Goal: Task Accomplishment & Management: Use online tool/utility

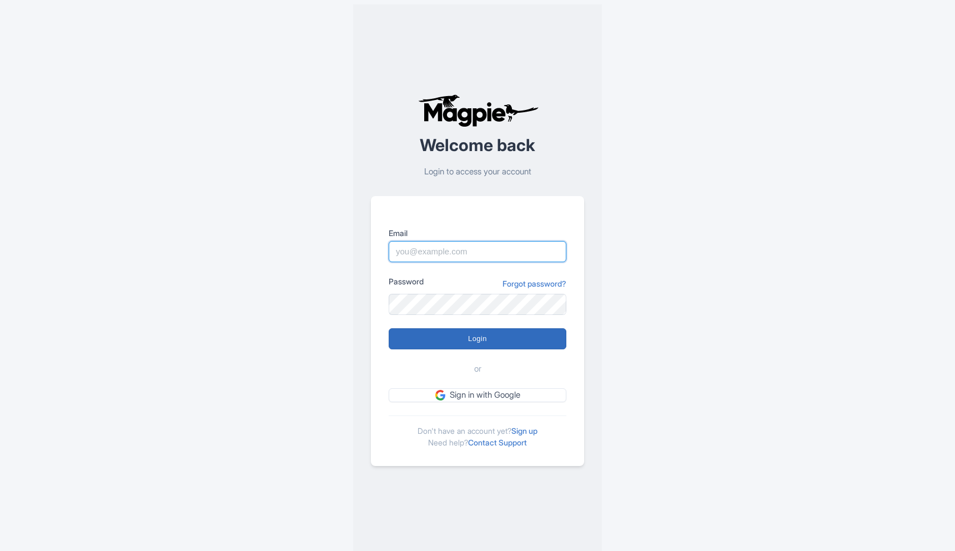
type input "[PERSON_NAME][DOMAIN_NAME][EMAIL_ADDRESS][DOMAIN_NAME]"
click at [485, 347] on input "Login" at bounding box center [478, 338] width 178 height 21
type input "Logging in..."
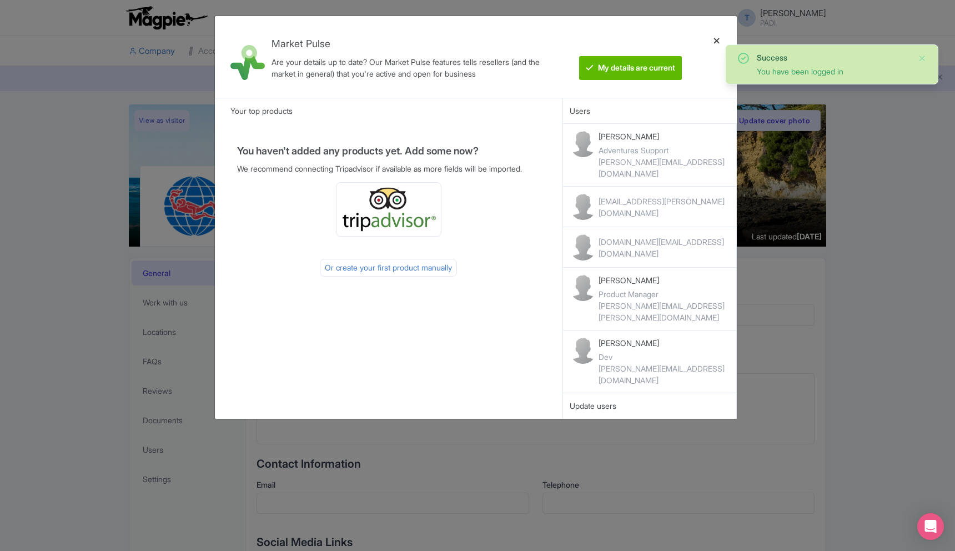
click at [717, 39] on div at bounding box center [716, 57] width 27 height 64
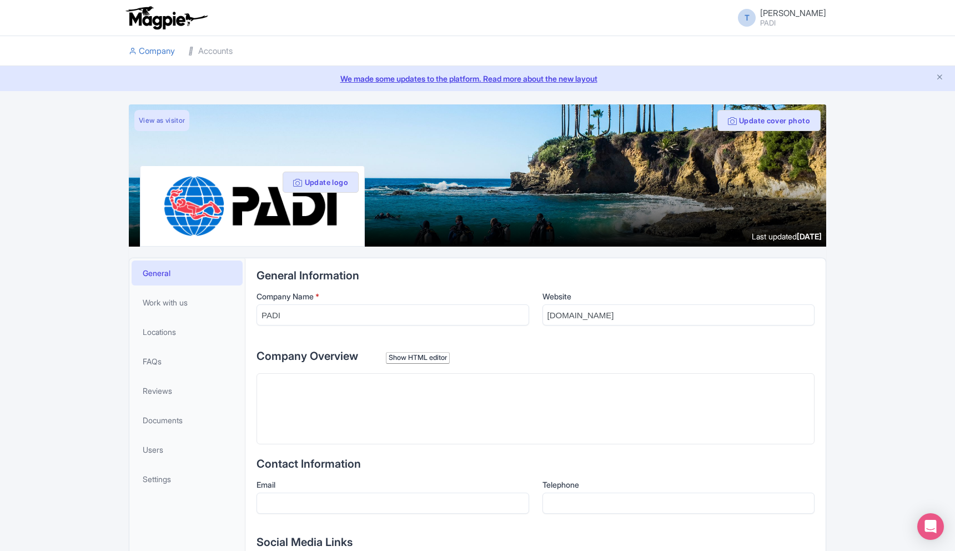
click at [428, 78] on link "We made some updates to the platform. Read more about the new layout" at bounding box center [478, 79] width 942 height 12
click at [212, 52] on link "Accounts" at bounding box center [210, 51] width 44 height 31
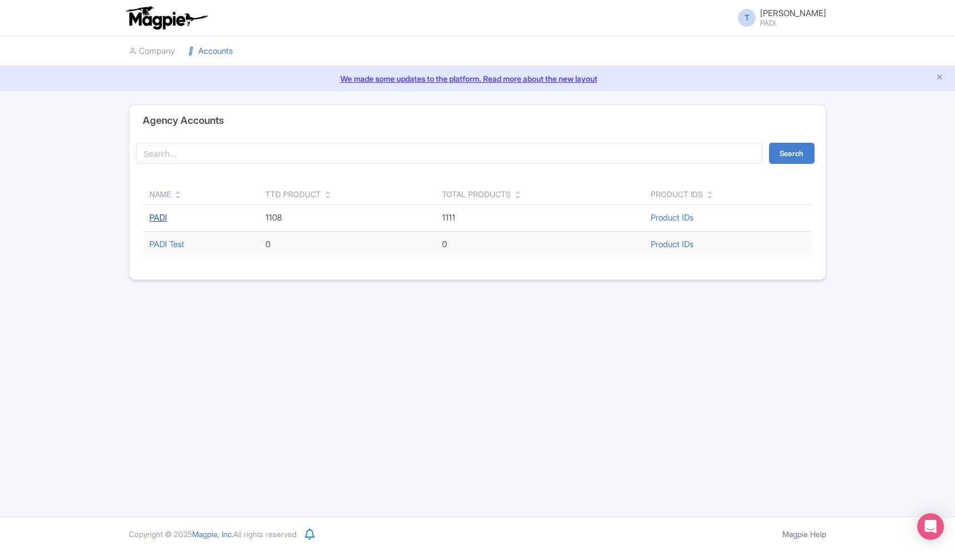
click at [159, 220] on link "PADI" at bounding box center [158, 217] width 18 height 11
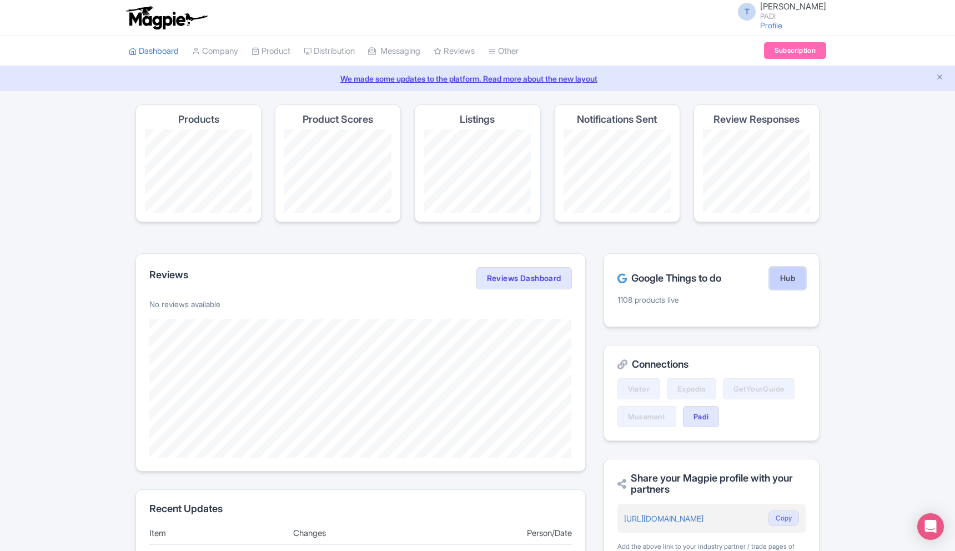
click at [786, 281] on link "Hub" at bounding box center [787, 278] width 36 height 22
click at [282, 82] on link "My Products" at bounding box center [304, 79] width 105 height 17
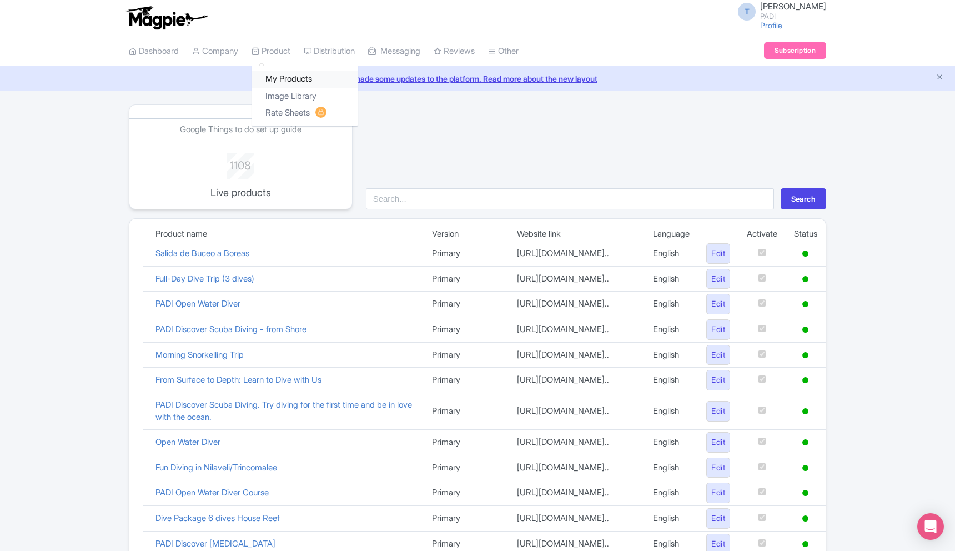
click at [293, 81] on link "My Products" at bounding box center [304, 79] width 105 height 17
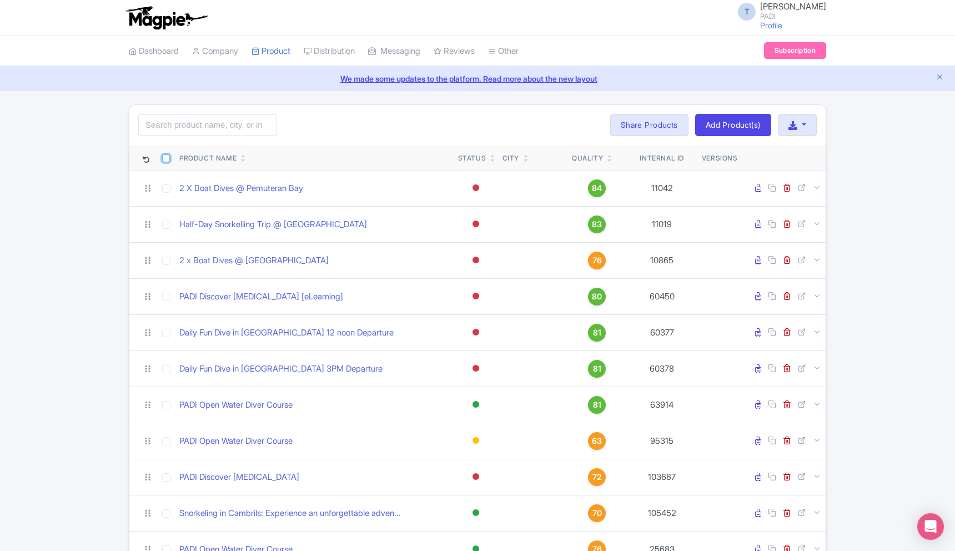
click at [164, 159] on input "checkbox" at bounding box center [166, 158] width 8 height 8
checkbox input "true"
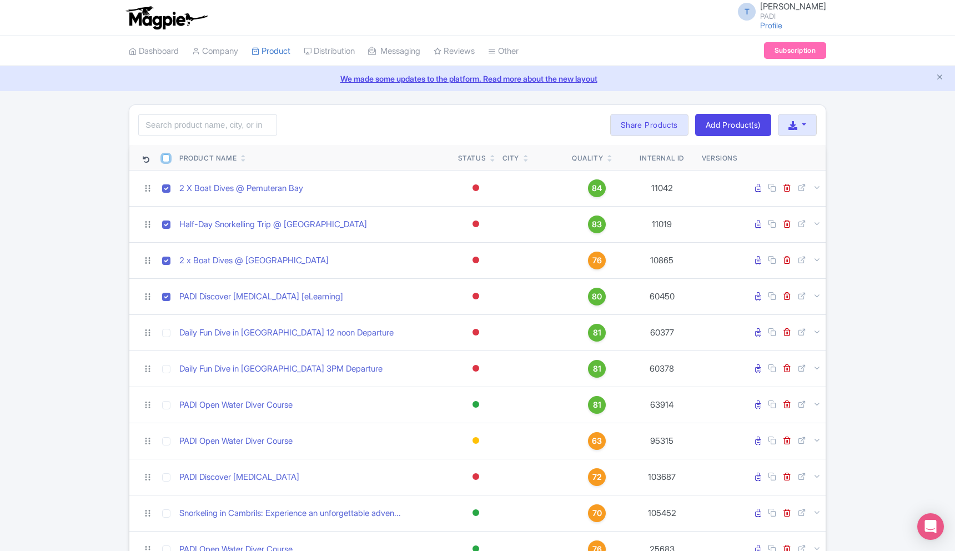
checkbox input "true"
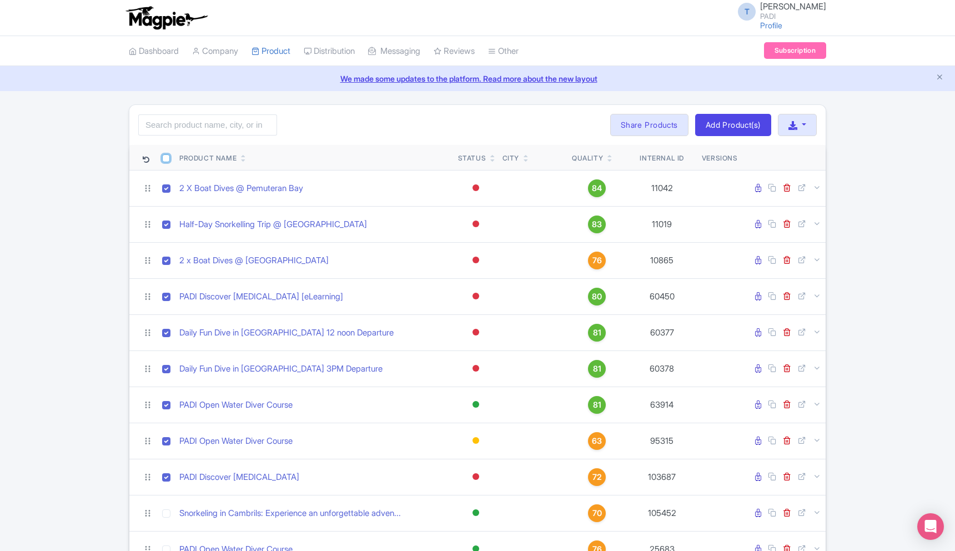
checkbox input "true"
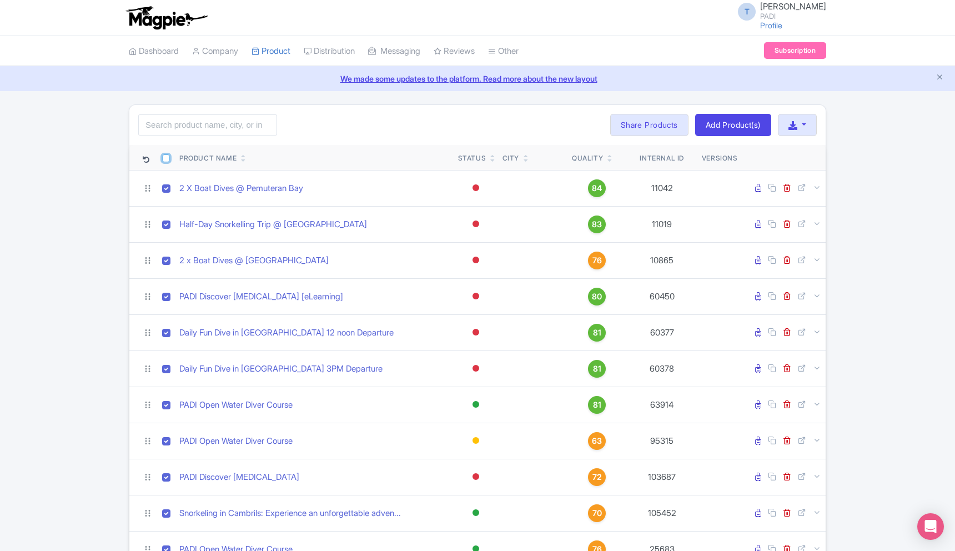
checkbox input "true"
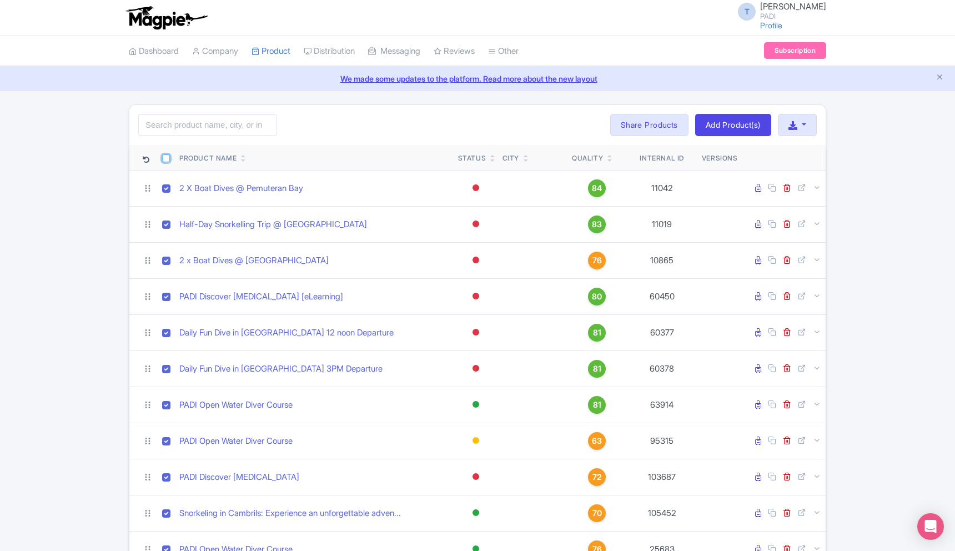
checkbox input "true"
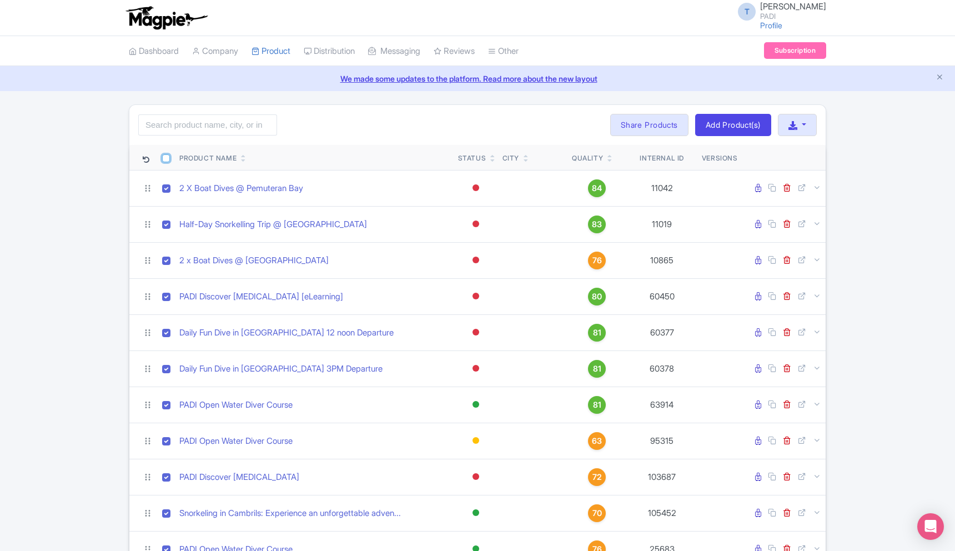
checkbox input "true"
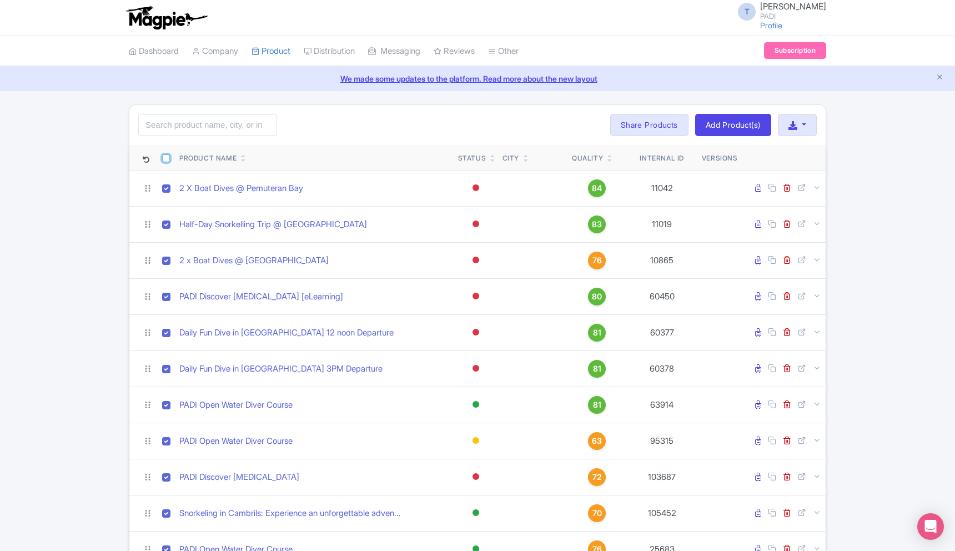
checkbox input "true"
click at [165, 157] on input "checkbox" at bounding box center [166, 158] width 8 height 8
checkbox input "true"
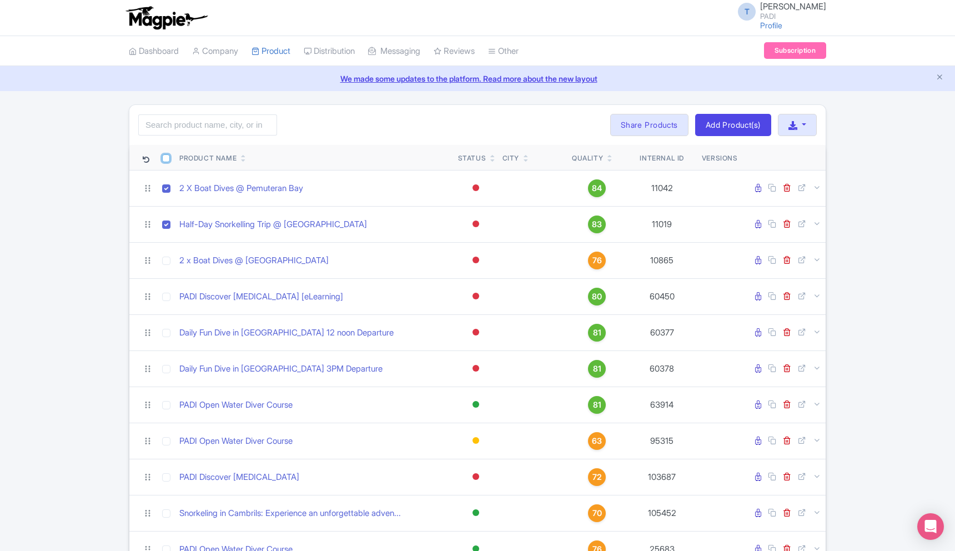
checkbox input "true"
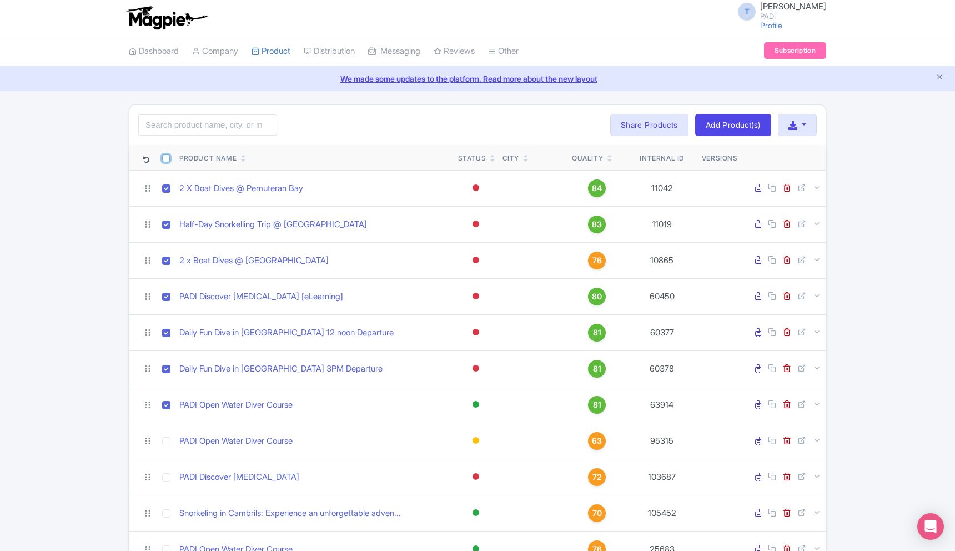
checkbox input "true"
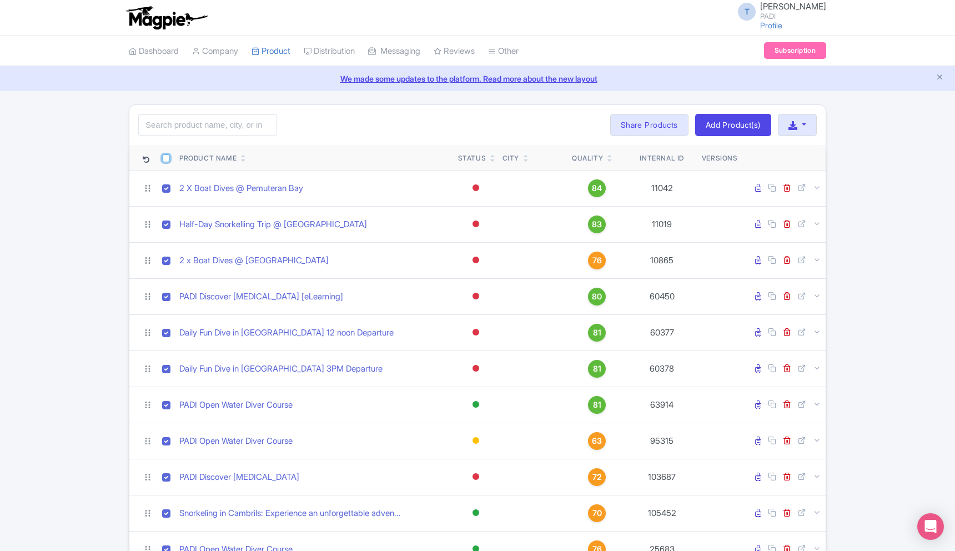
checkbox input "true"
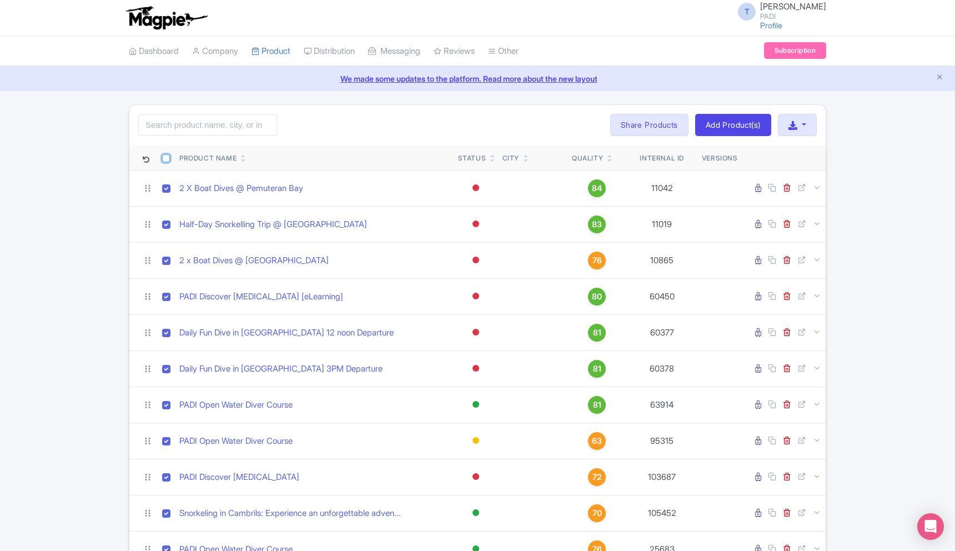
checkbox input "true"
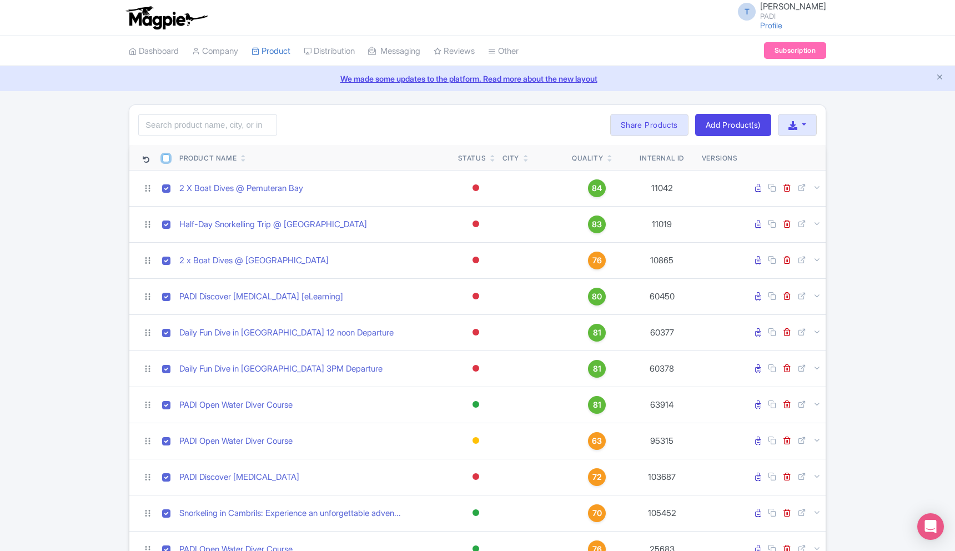
checkbox input "true"
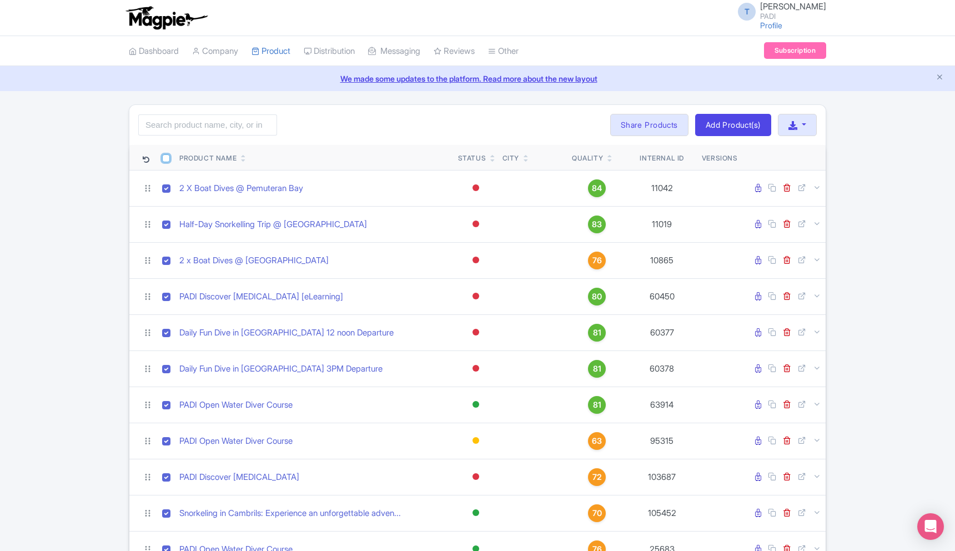
checkbox input "true"
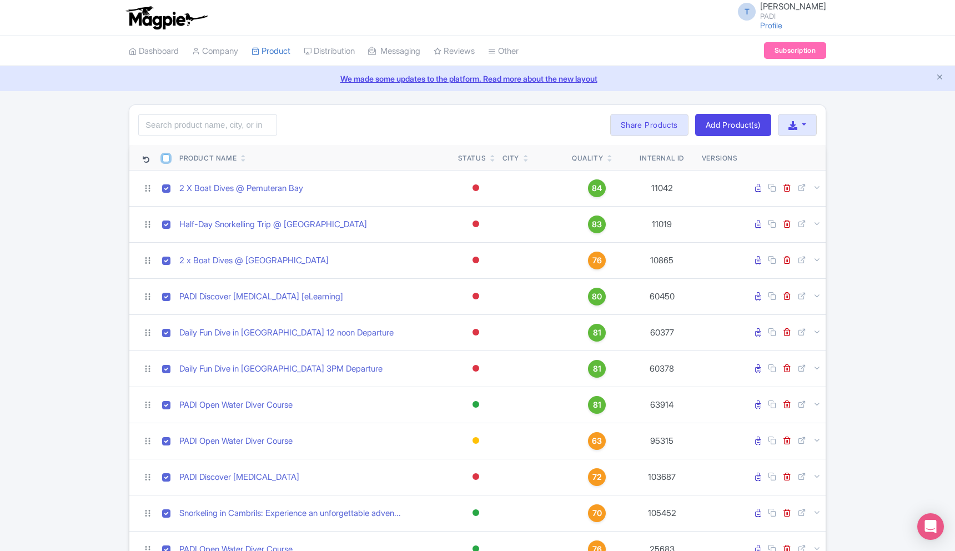
checkbox input "true"
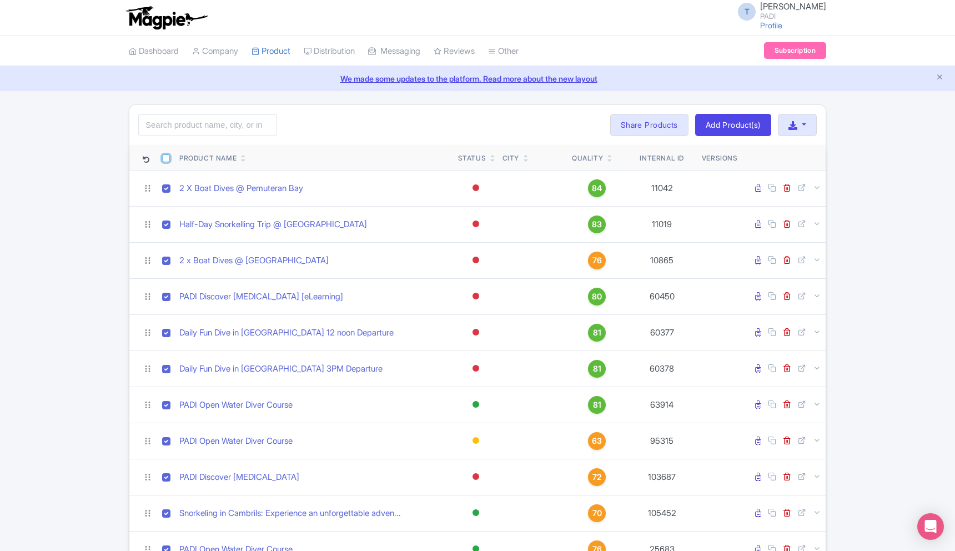
checkbox input "true"
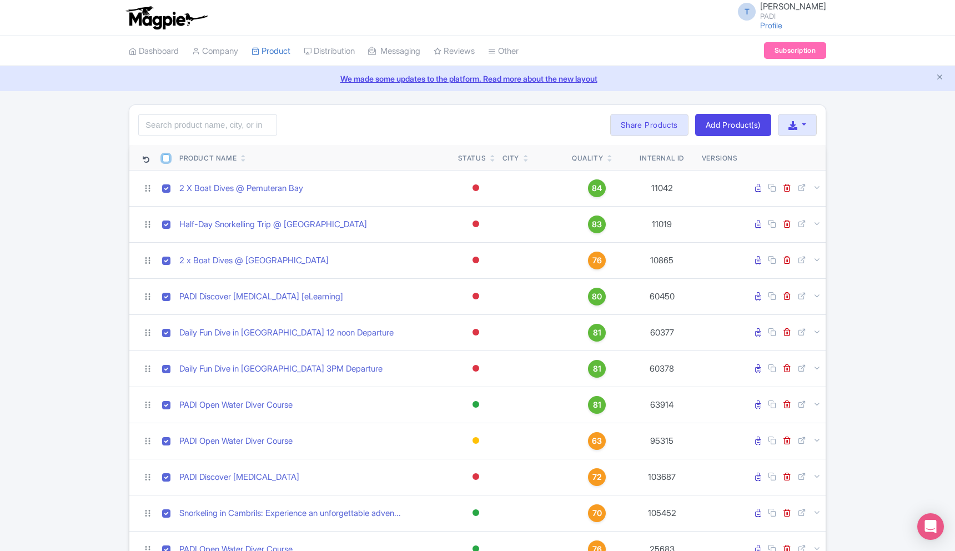
checkbox input "true"
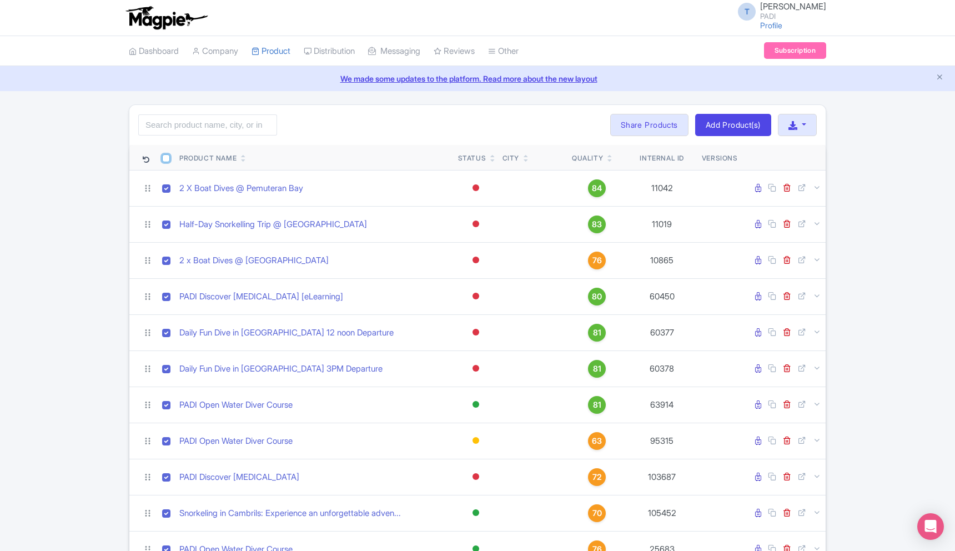
checkbox input "true"
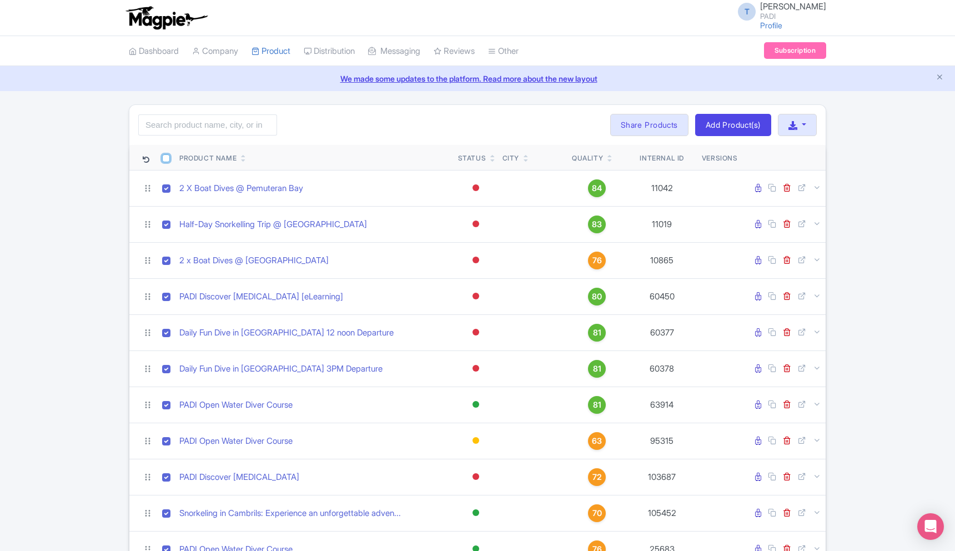
checkbox input "true"
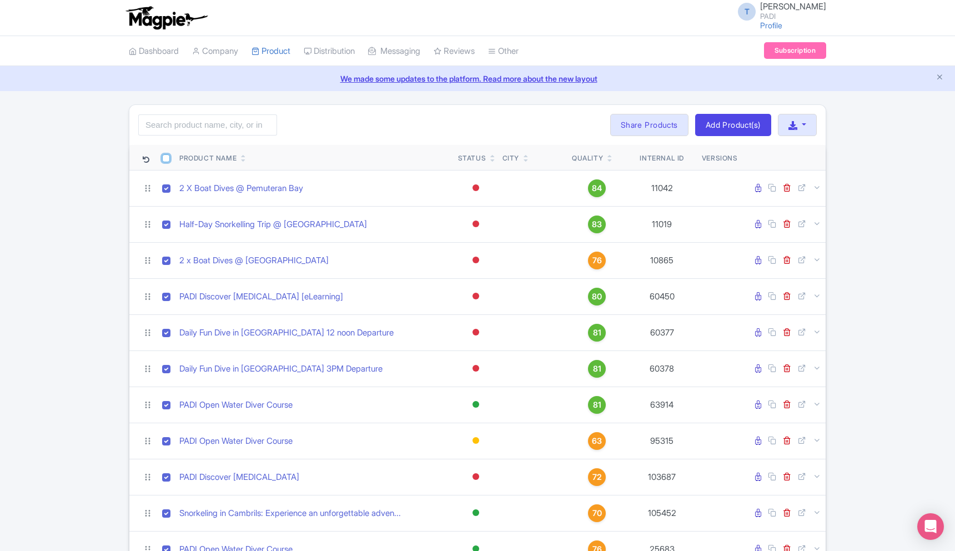
checkbox input "true"
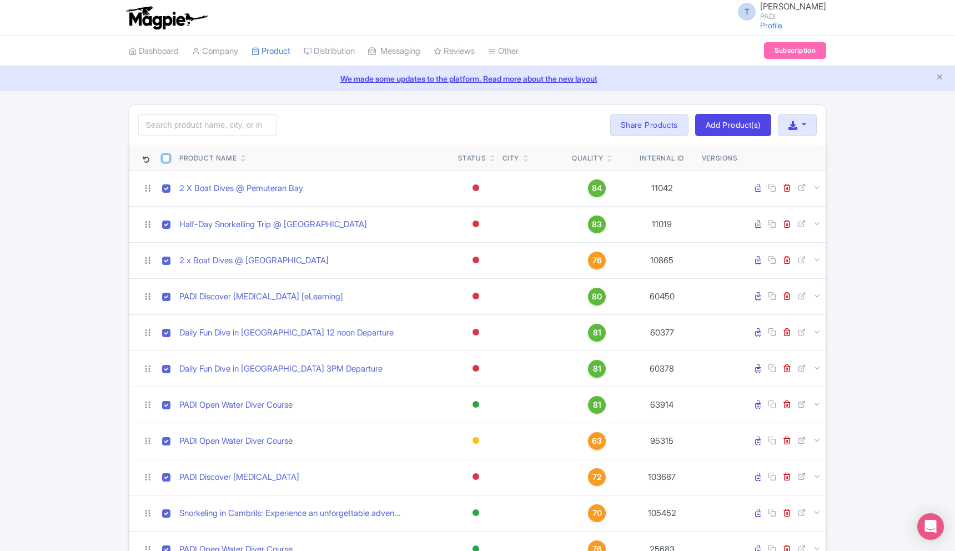
checkbox input "true"
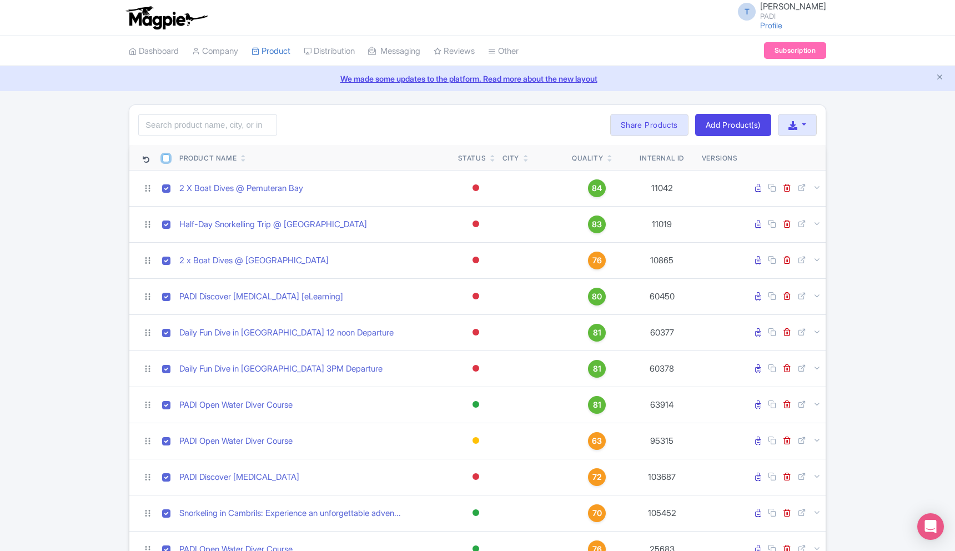
checkbox input "true"
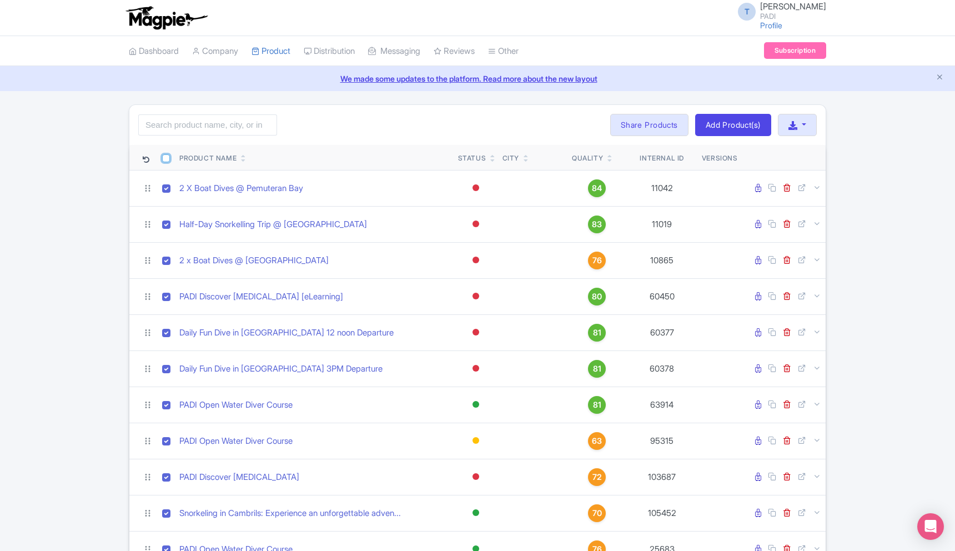
checkbox input "true"
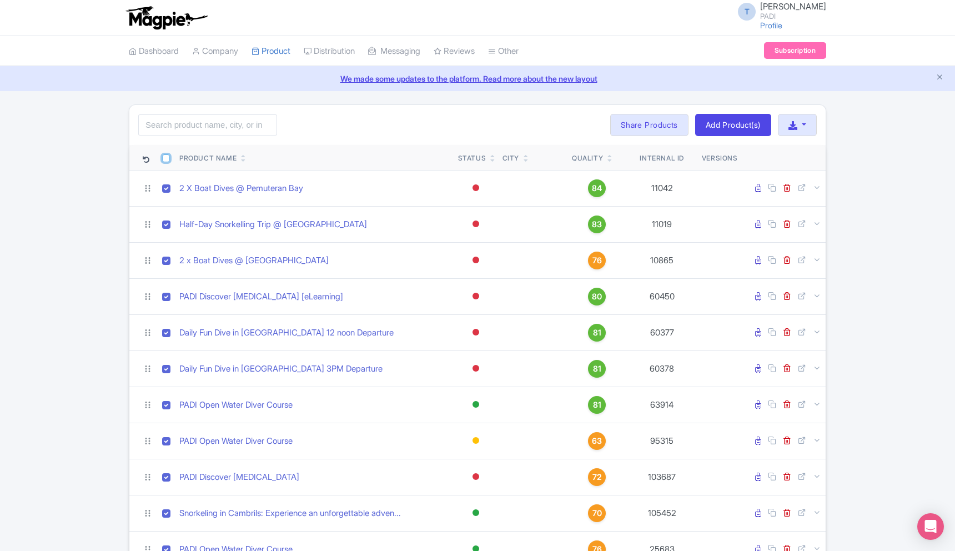
checkbox input "true"
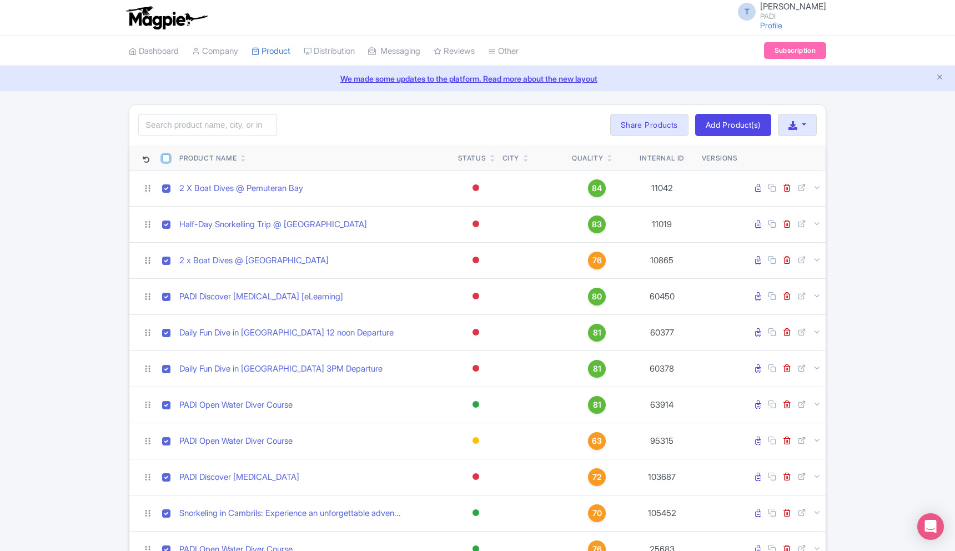
checkbox input "true"
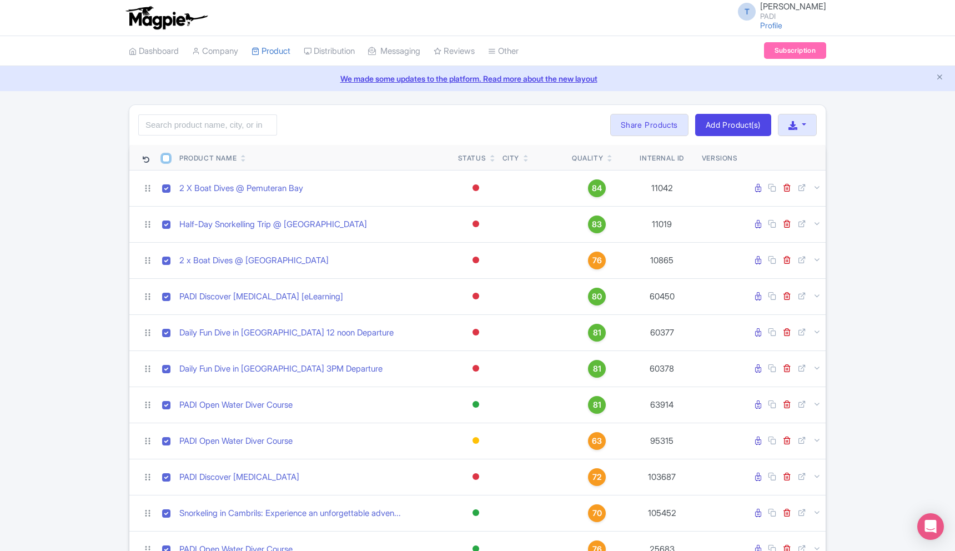
checkbox input "true"
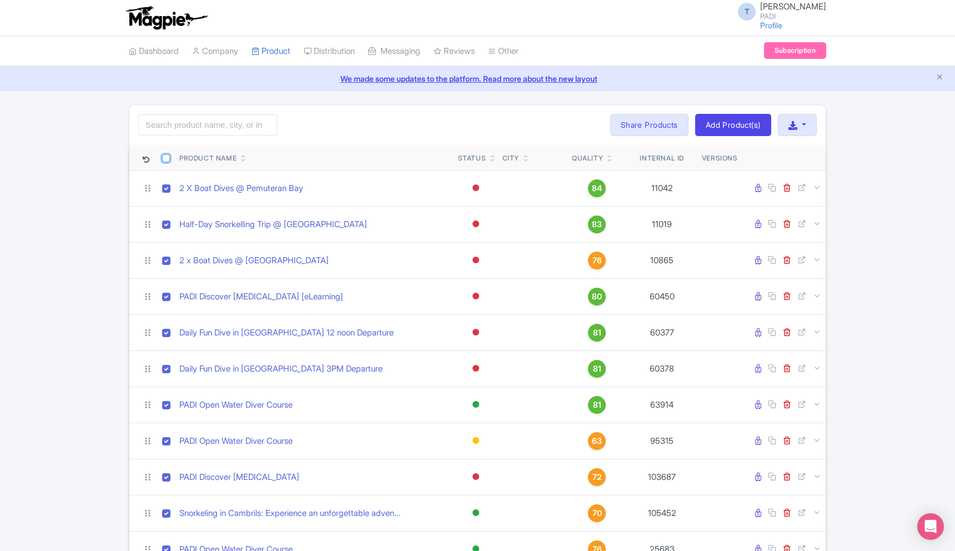
checkbox input "true"
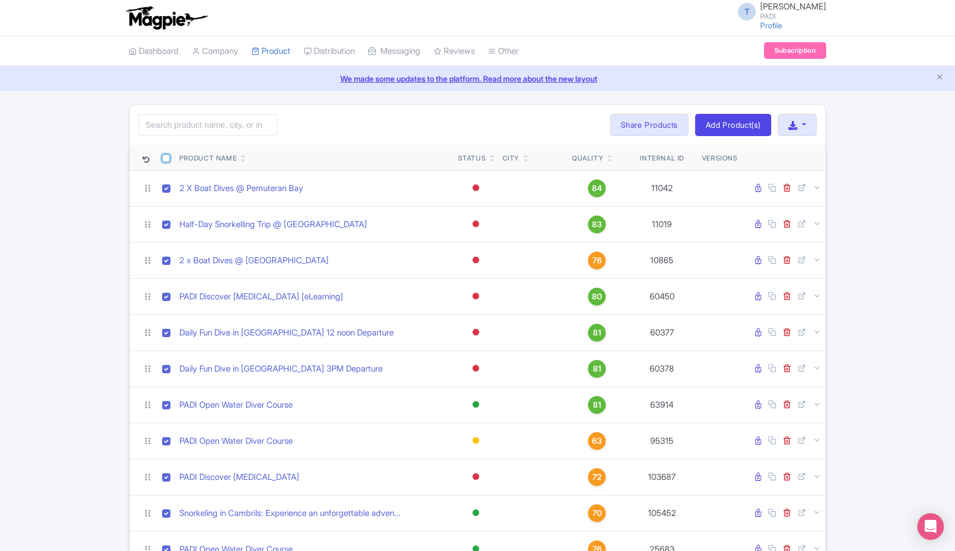
checkbox input "true"
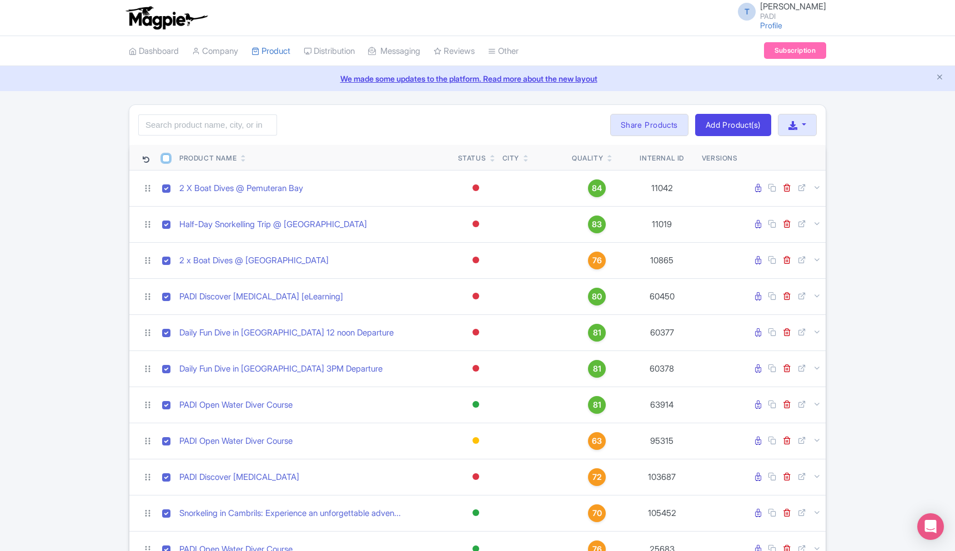
checkbox input "true"
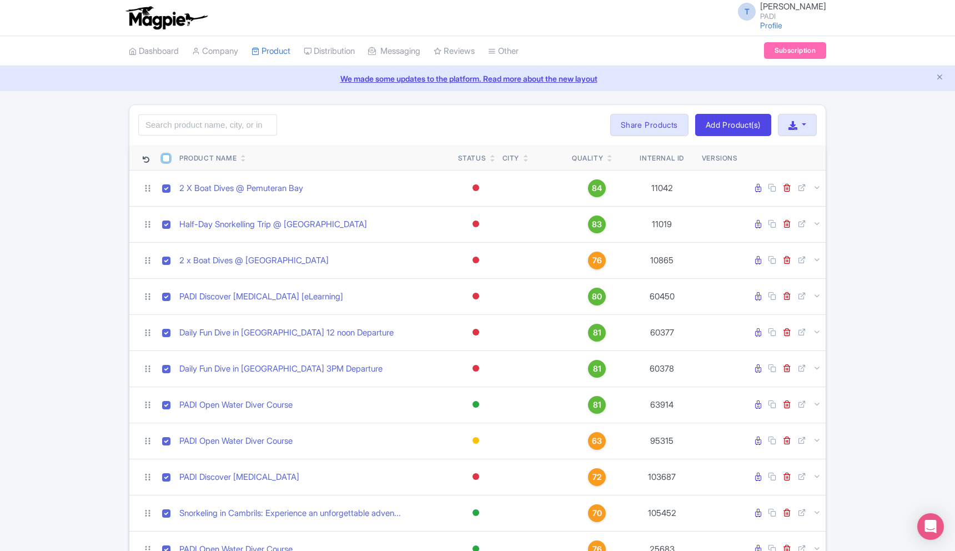
checkbox input "true"
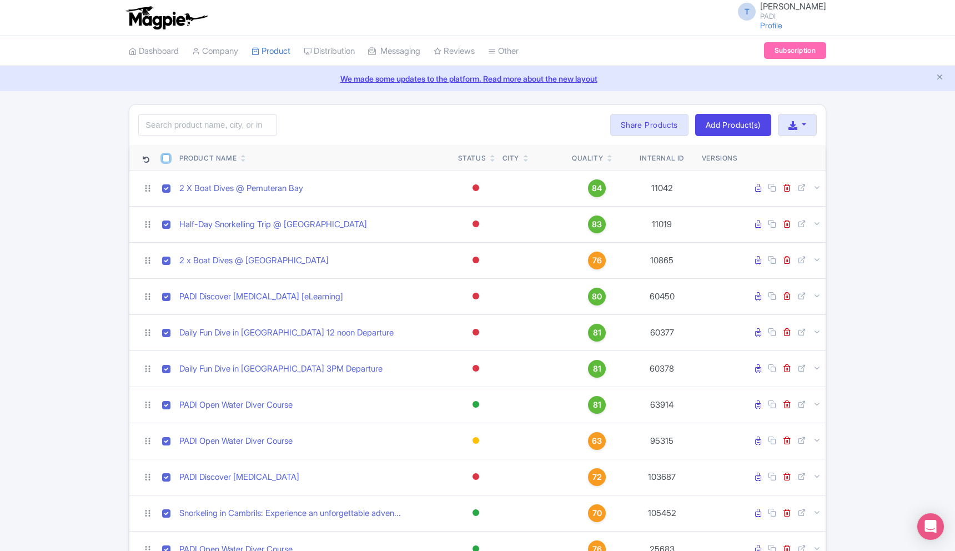
checkbox input "true"
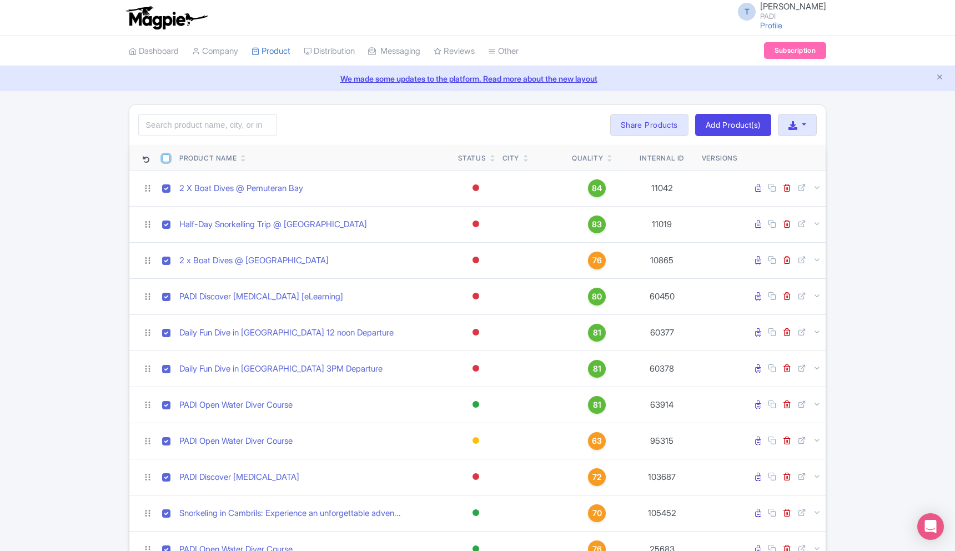
checkbox input "true"
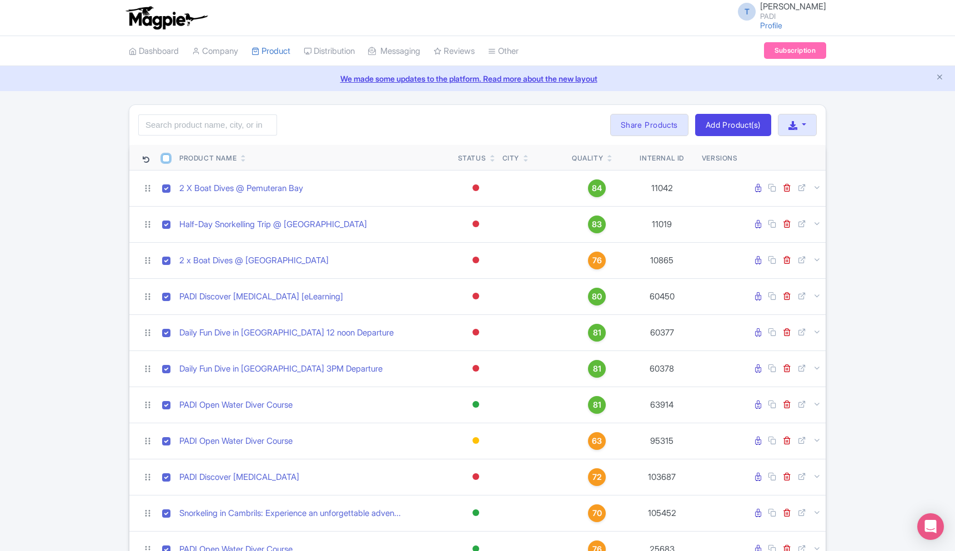
checkbox input "true"
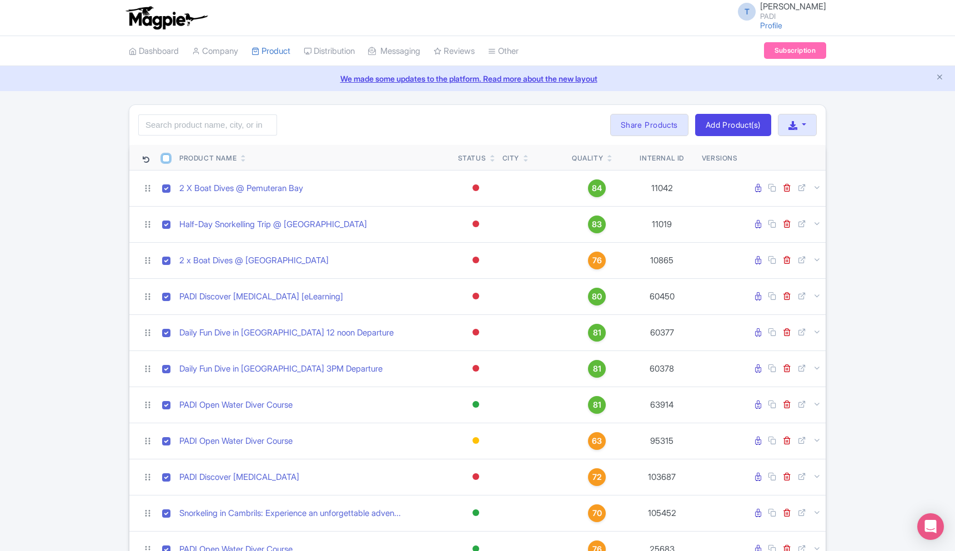
checkbox input "true"
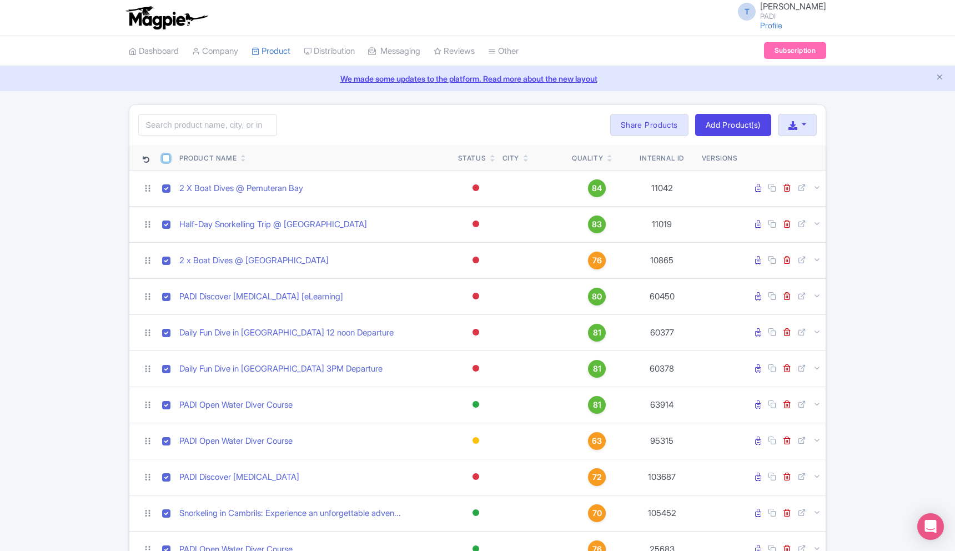
checkbox input "true"
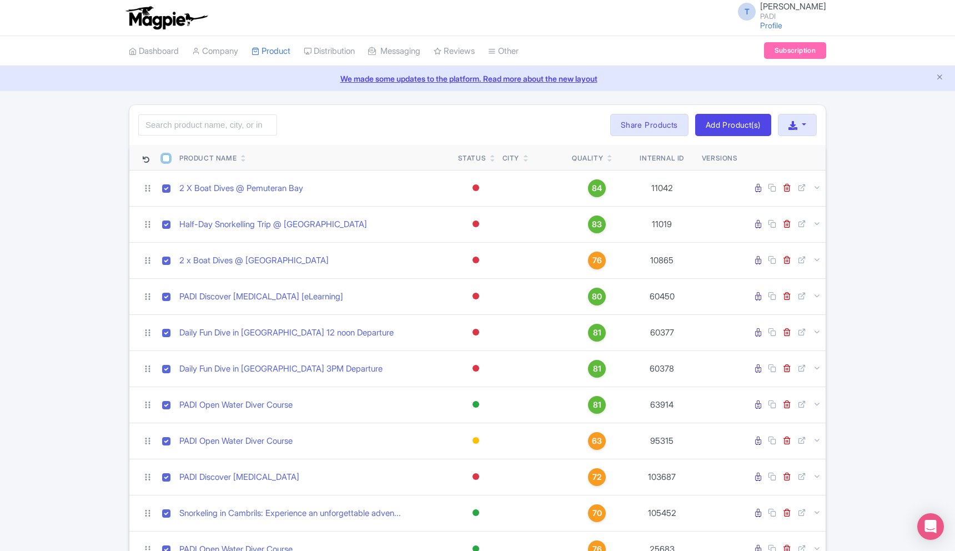
checkbox input "true"
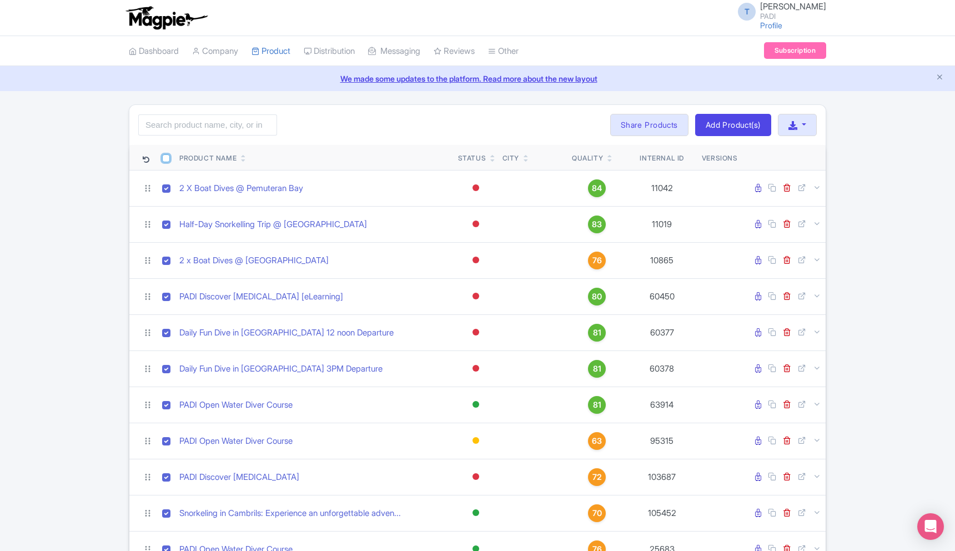
checkbox input "true"
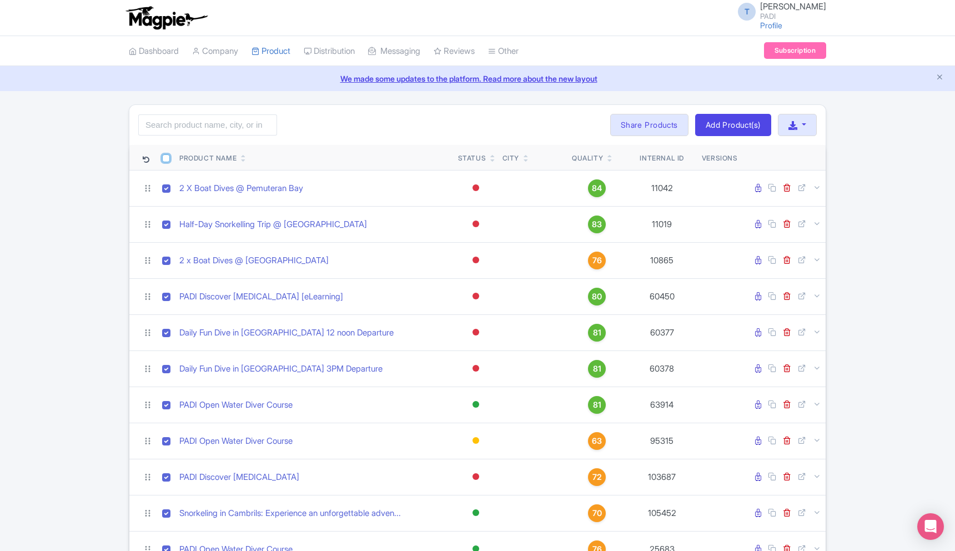
checkbox input "true"
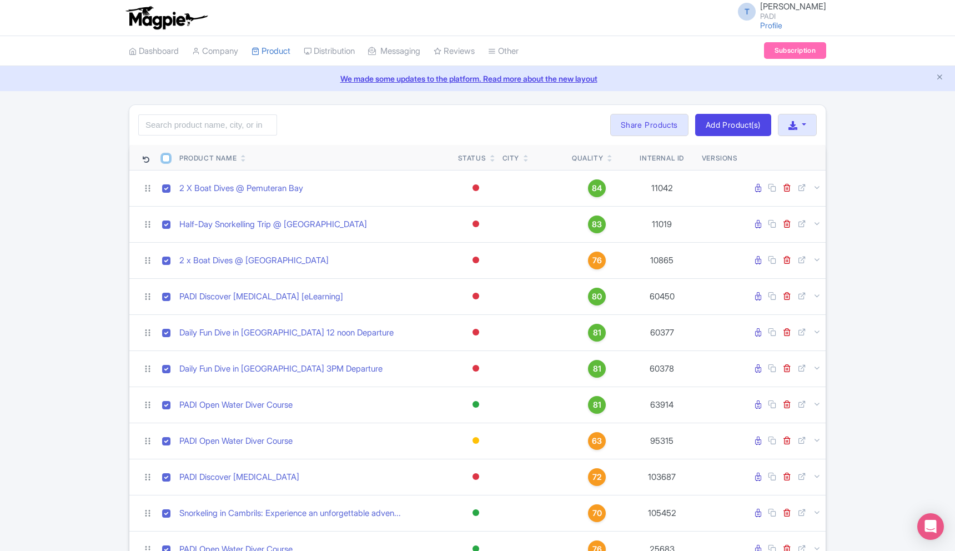
checkbox input "true"
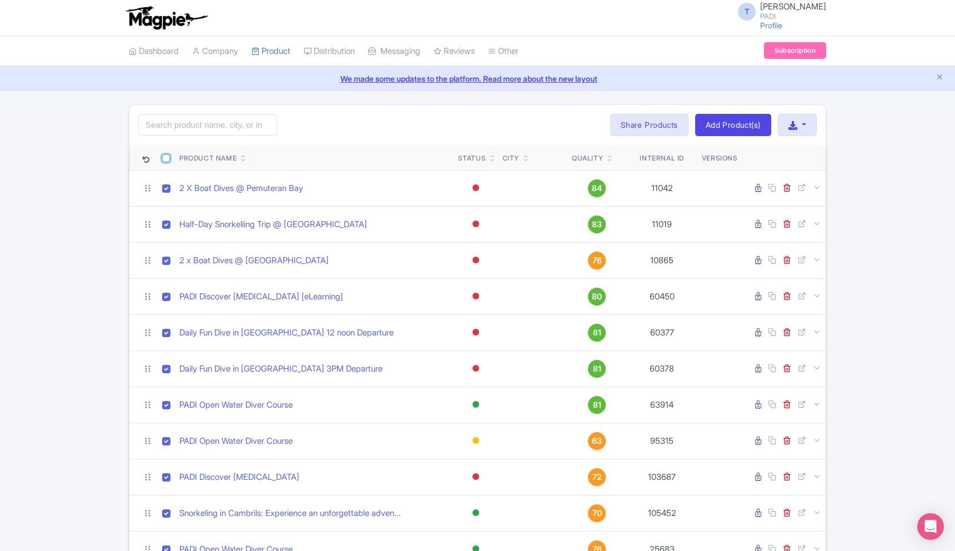
checkbox input "true"
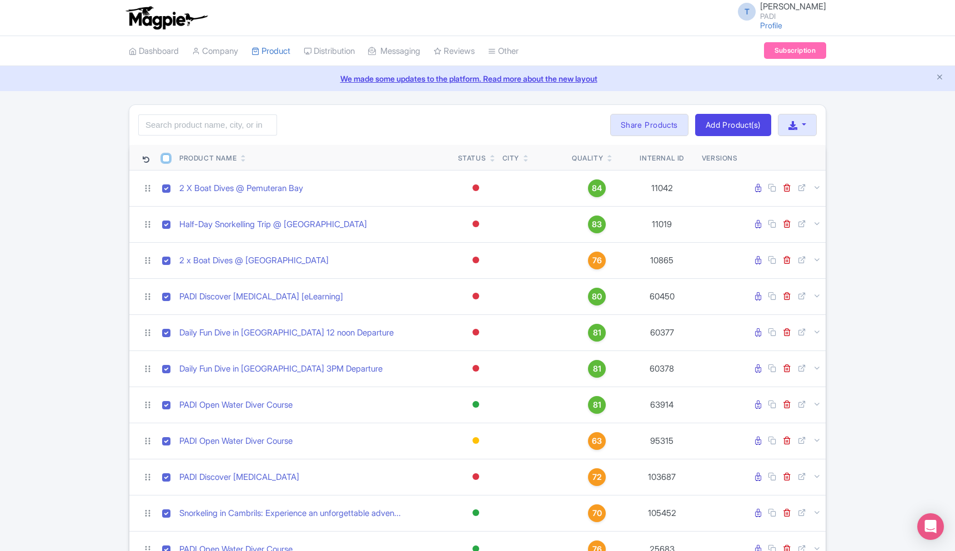
checkbox input "true"
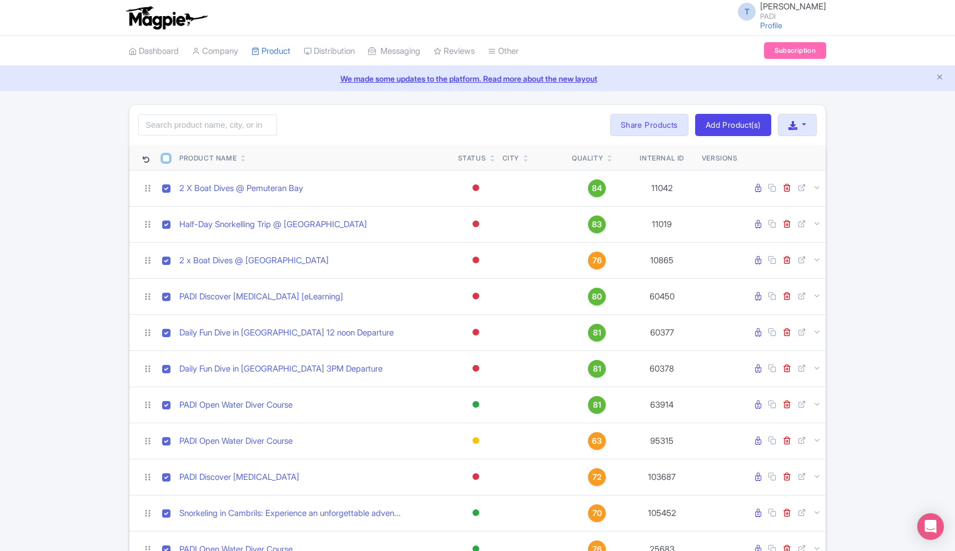
checkbox input "true"
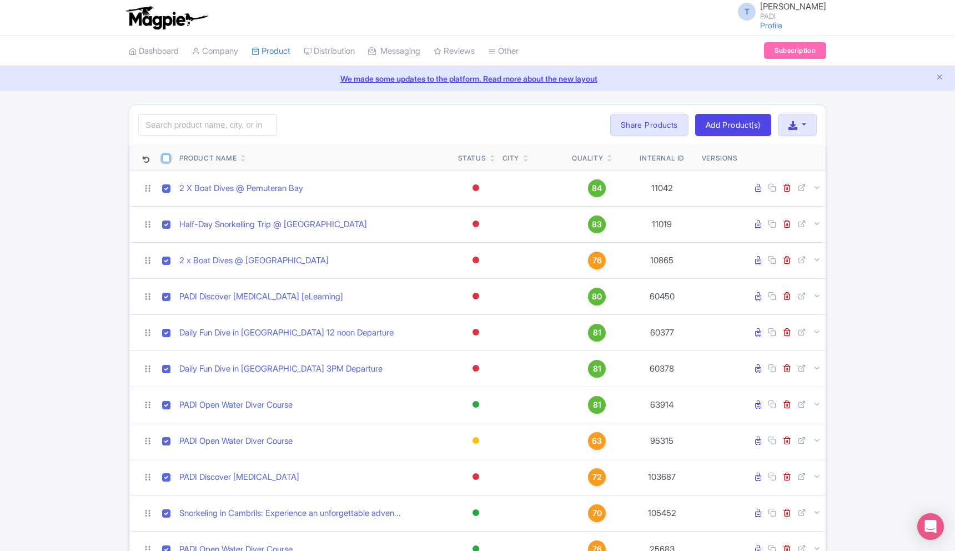
checkbox input "true"
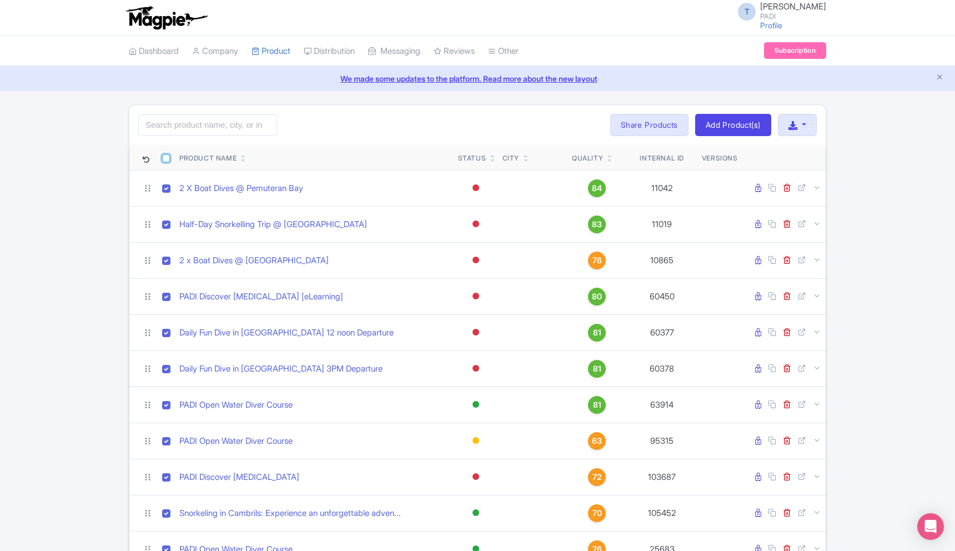
checkbox input "true"
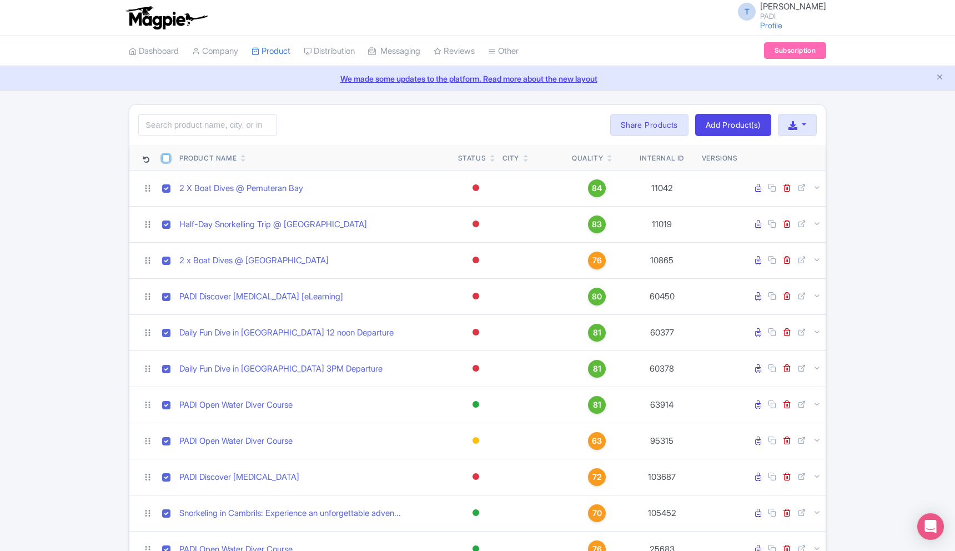
checkbox input "true"
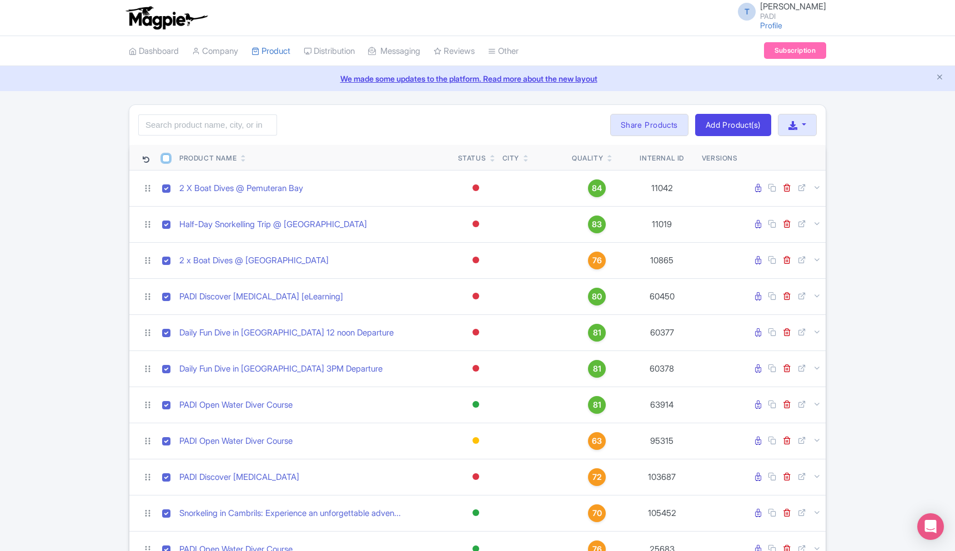
checkbox input "true"
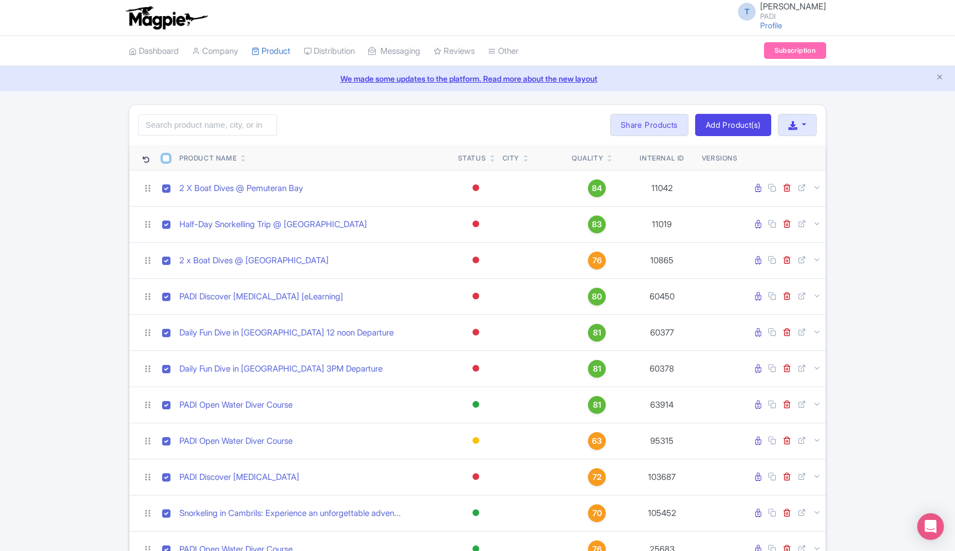
checkbox input "true"
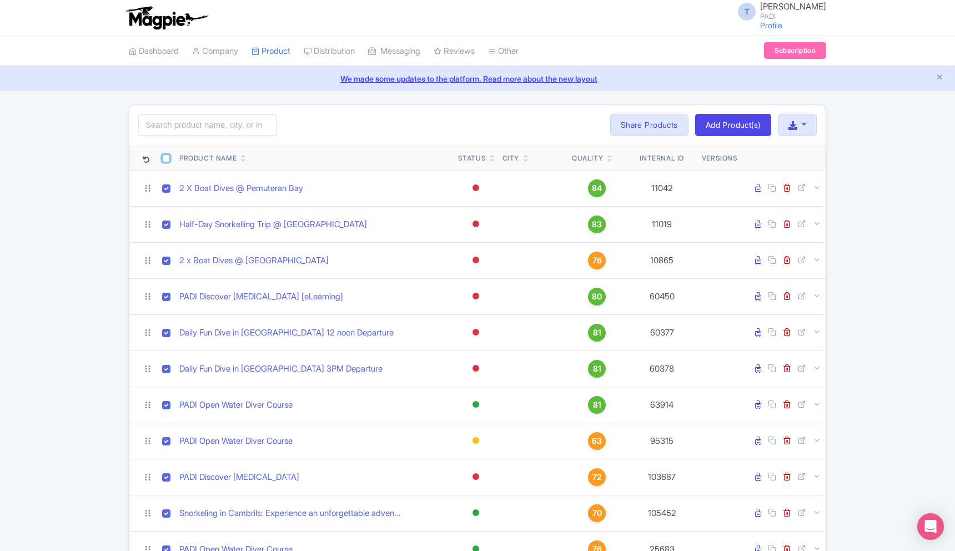
checkbox input "true"
click at [803, 125] on button "button" at bounding box center [797, 125] width 39 height 22
click at [848, 153] on link "Download Product List" at bounding box center [832, 150] width 109 height 17
